Goal: Answer question/provide support: Answer question/provide support

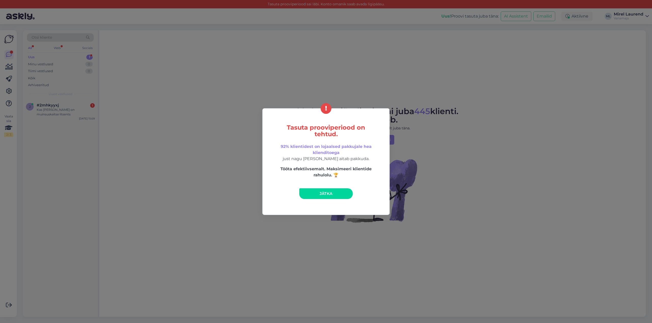
click at [323, 196] on link "Jätka" at bounding box center [325, 194] width 53 height 11
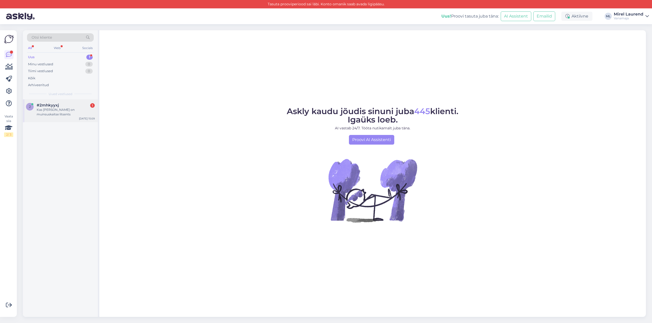
click at [76, 112] on div "Kas [PERSON_NAME] on muinsuskaitse litsents" at bounding box center [66, 112] width 58 height 9
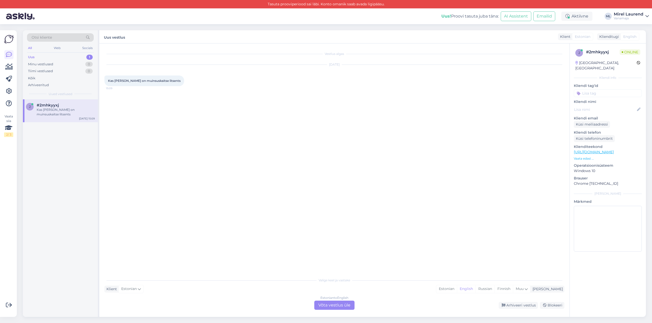
drag, startPoint x: 321, startPoint y: 302, endPoint x: 335, endPoint y: 285, distance: 22.3
click at [322, 302] on div "Estonian to English Võta vestlus üle" at bounding box center [334, 305] width 40 height 9
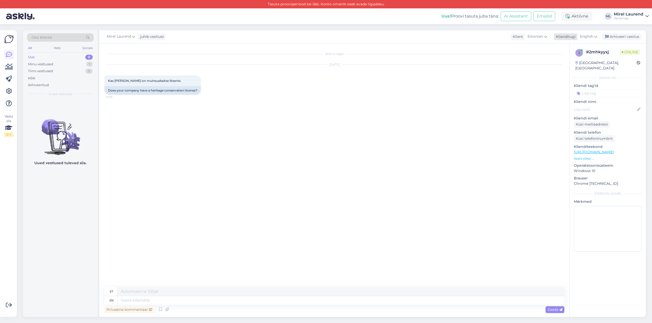
click at [593, 37] on span "English" at bounding box center [586, 37] width 13 height 6
click at [574, 63] on link "Estonian" at bounding box center [577, 65] width 56 height 8
click at [186, 297] on textarea at bounding box center [334, 299] width 460 height 11
paste textarea "EMU000221 (muinsuskaitse)"
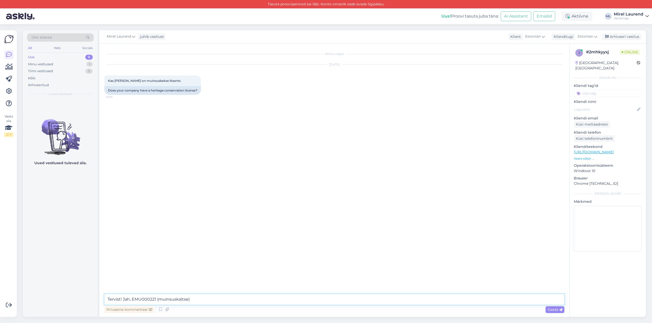
drag, startPoint x: 192, startPoint y: 300, endPoint x: 136, endPoint y: 299, distance: 56.0
click at [136, 299] on textarea "Tervist! Jah, EMU000221 (muinsuskaitse)" at bounding box center [334, 299] width 460 height 11
drag, startPoint x: 131, startPoint y: 300, endPoint x: 159, endPoint y: 300, distance: 27.5
click at [159, 300] on textarea "Tervist! Jah, EMU000221 (muinsuskaitse)" at bounding box center [334, 299] width 460 height 11
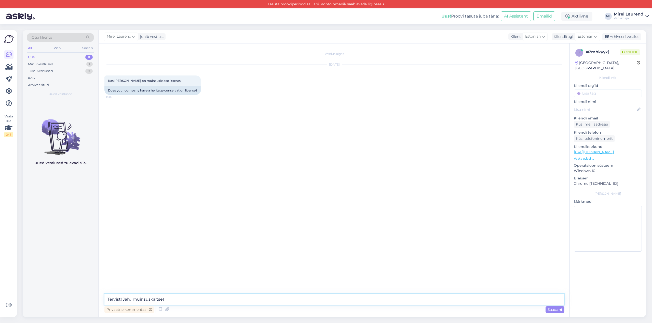
click at [199, 296] on textarea "Tervist! Jah, muinsuskaitse)" at bounding box center [334, 299] width 460 height 11
click at [132, 300] on textarea "Tervist! Jah, muinsuskaitse registreering on meil olemas." at bounding box center [334, 299] width 460 height 11
click at [218, 300] on textarea "Tervist! Jah, meil on muinsuskaitse registreering on meil olemas." at bounding box center [334, 299] width 460 height 11
click at [245, 300] on textarea "Tervist! Jah, meil on muinsuskaitse registreering olemas." at bounding box center [334, 299] width 460 height 11
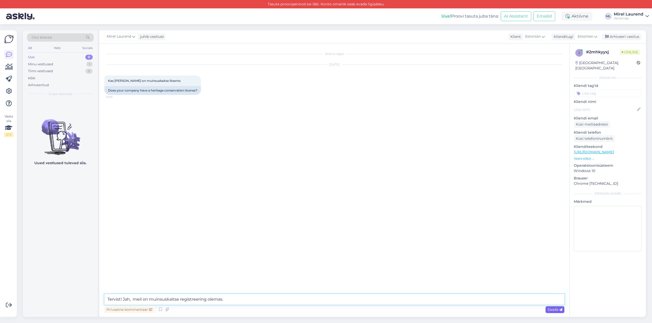
type textarea "Tervist! Jah, meil on muinsuskaitse registreering olemas."
click at [557, 312] on span "Saada" at bounding box center [554, 310] width 15 height 5
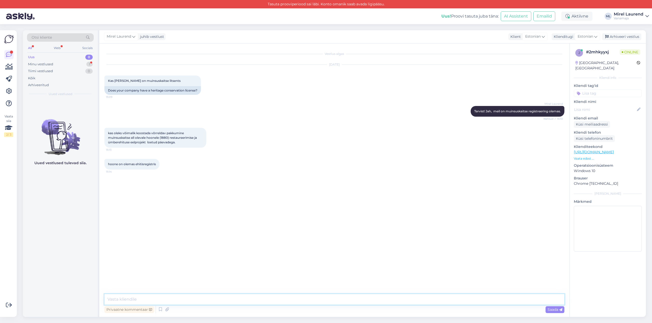
click at [203, 298] on textarea at bounding box center [334, 299] width 460 height 11
paste textarea "Hinnapakkumiseks tehke palun päring [EMAIL_ADDRESS][DOMAIN_NAME]. Tooge välja h…"
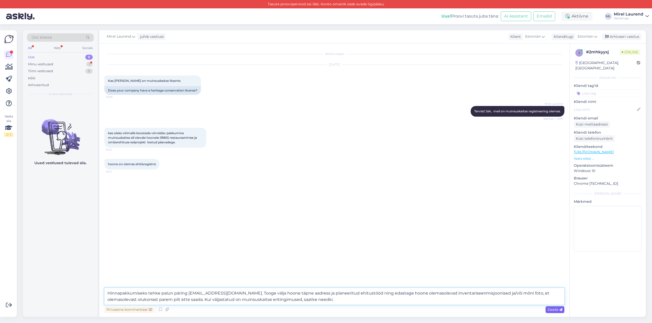
type textarea "Hinnapakkumiseks tehke palun päring [EMAIL_ADDRESS][DOMAIN_NAME]. Tooge välja h…"
click at [551, 312] on span "Saada" at bounding box center [554, 310] width 15 height 5
